Goal: Navigation & Orientation: Go to known website

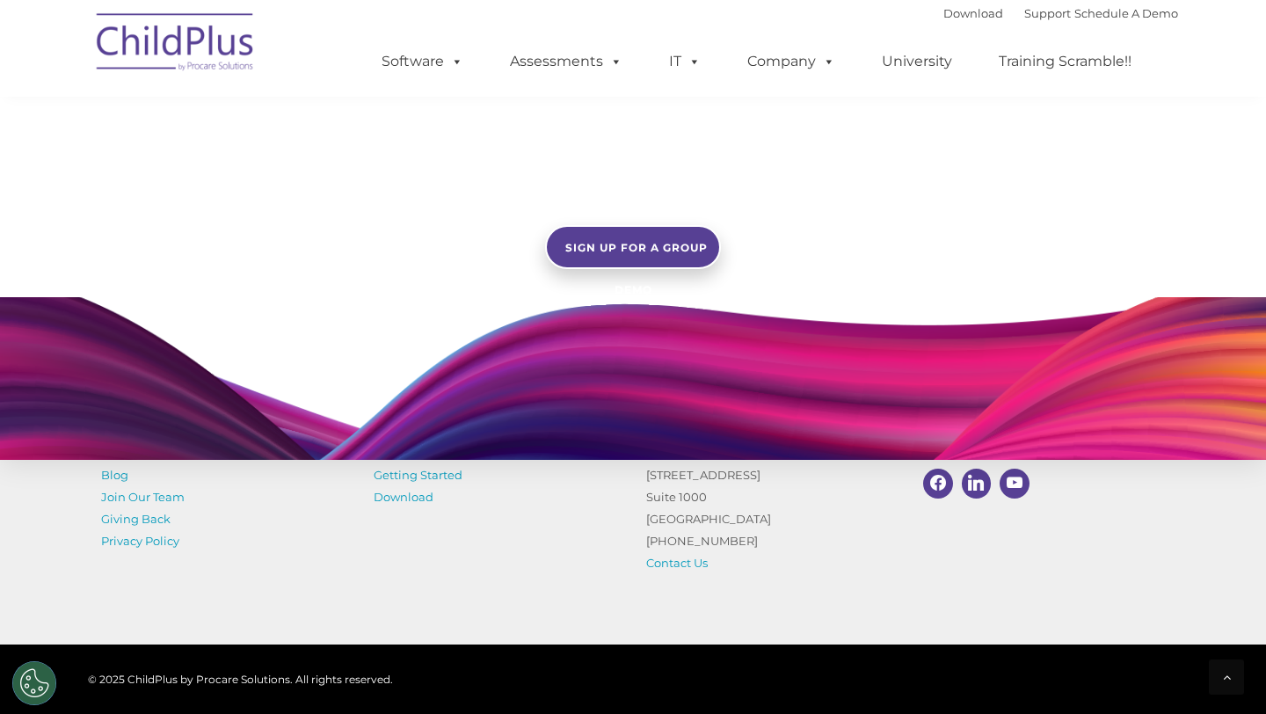
scroll to position [1493, 0]
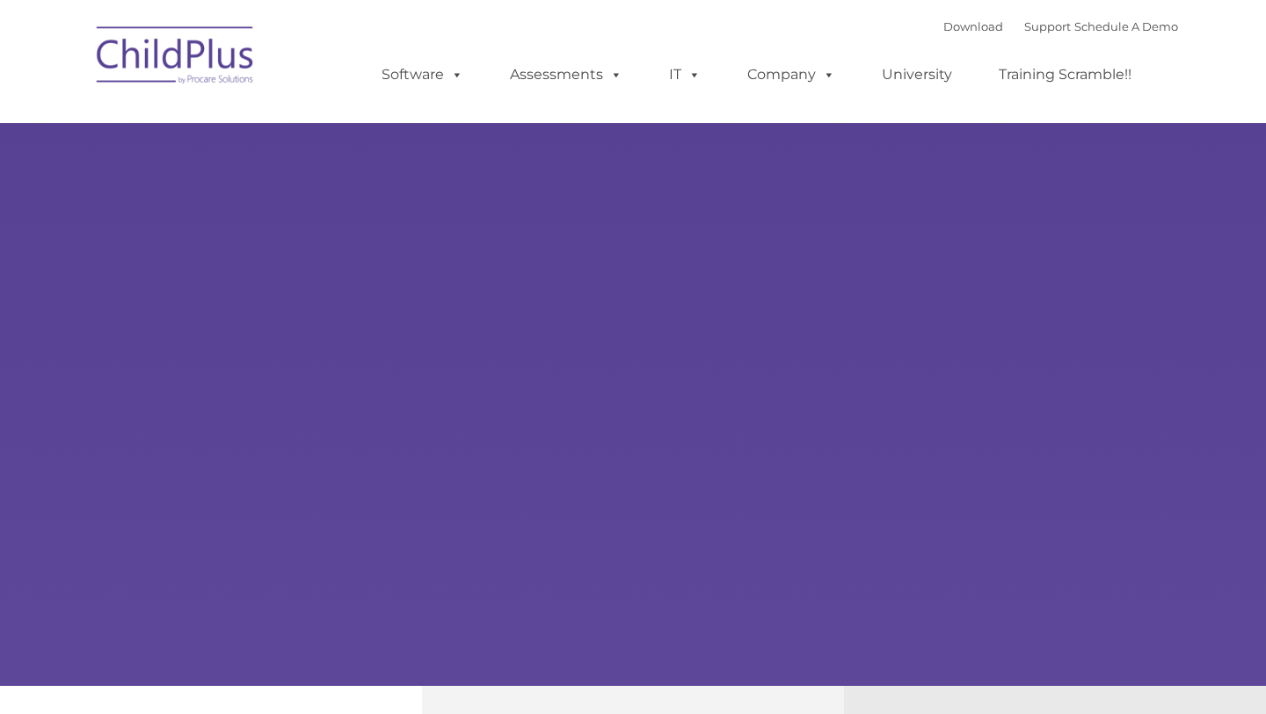
type input ""
select select "MEDIUM"
